Goal: Contribute content: Contribute content

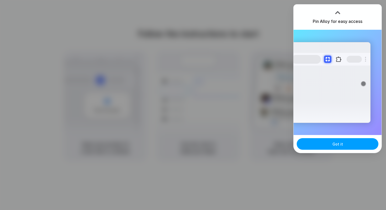
click at [343, 142] on button "Got it" at bounding box center [338, 144] width 82 height 12
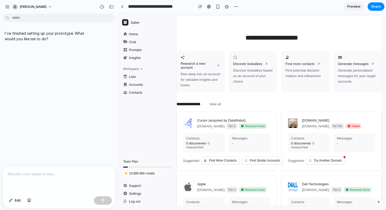
click at [68, 175] on p at bounding box center [59, 174] width 103 height 6
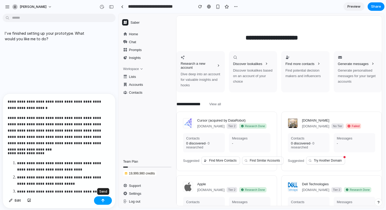
click at [100, 200] on button "button" at bounding box center [103, 200] width 18 height 8
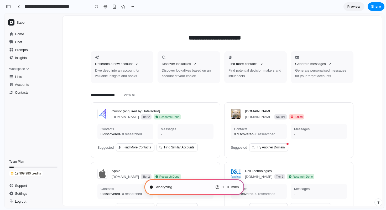
scroll to position [754, 0]
click at [28, 70] on icon at bounding box center [27, 69] width 4 height 4
click at [28, 69] on icon at bounding box center [28, 68] width 2 height 1
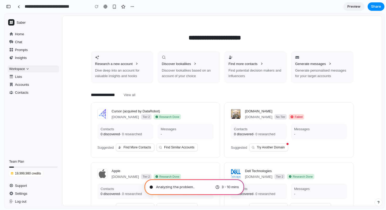
click at [39, 68] on div "Workspace" at bounding box center [33, 68] width 51 height 7
type input "**********"
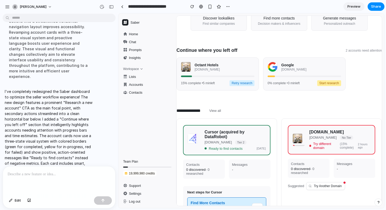
scroll to position [0, 0]
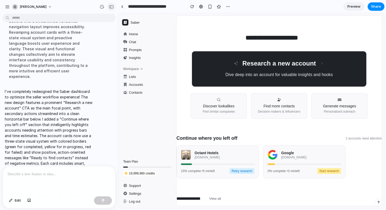
click at [112, 6] on div "button" at bounding box center [111, 7] width 5 height 4
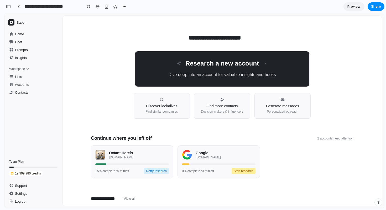
scroll to position [376, 0]
